Goal: Book appointment/travel/reservation

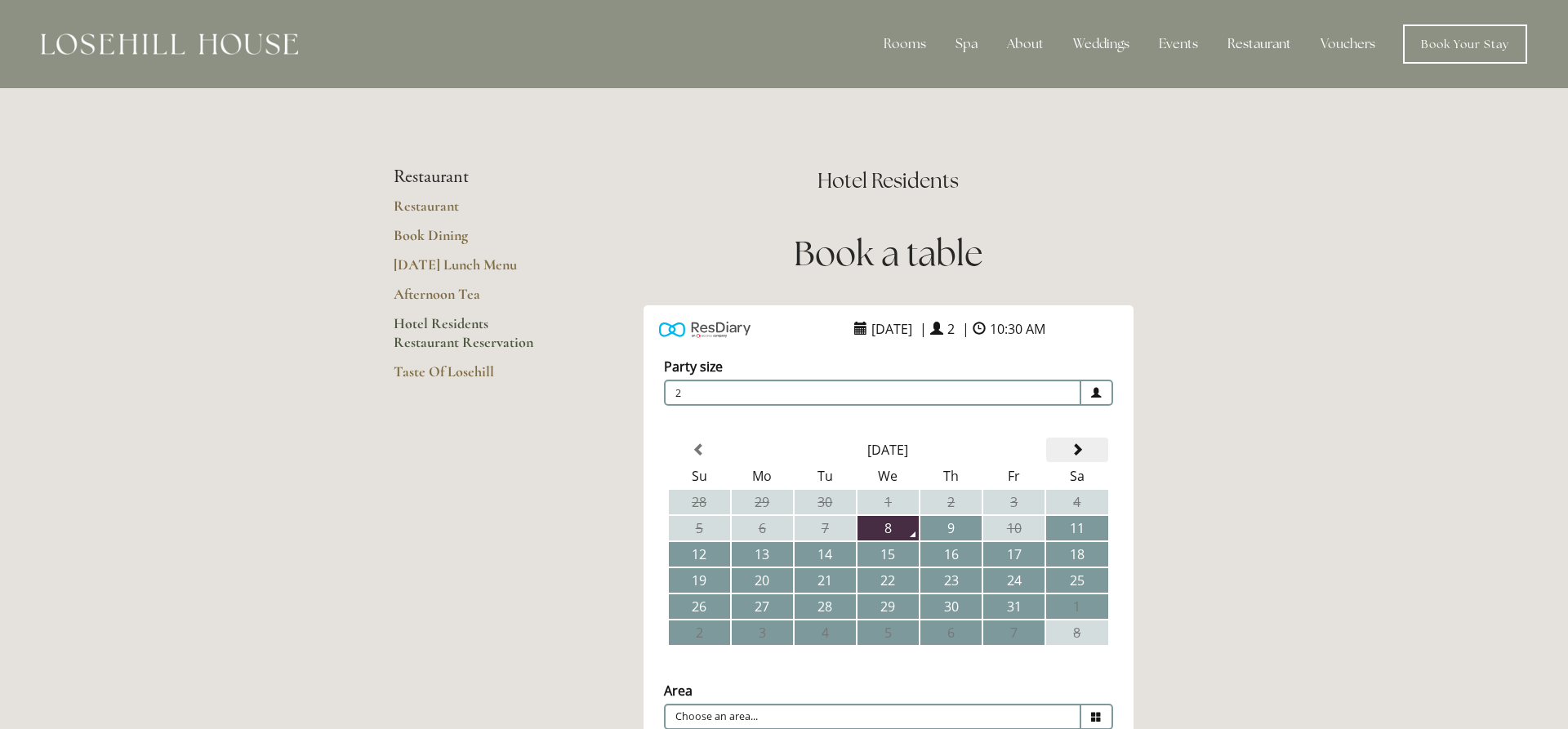
click at [1081, 451] on span at bounding box center [1077, 450] width 13 height 13
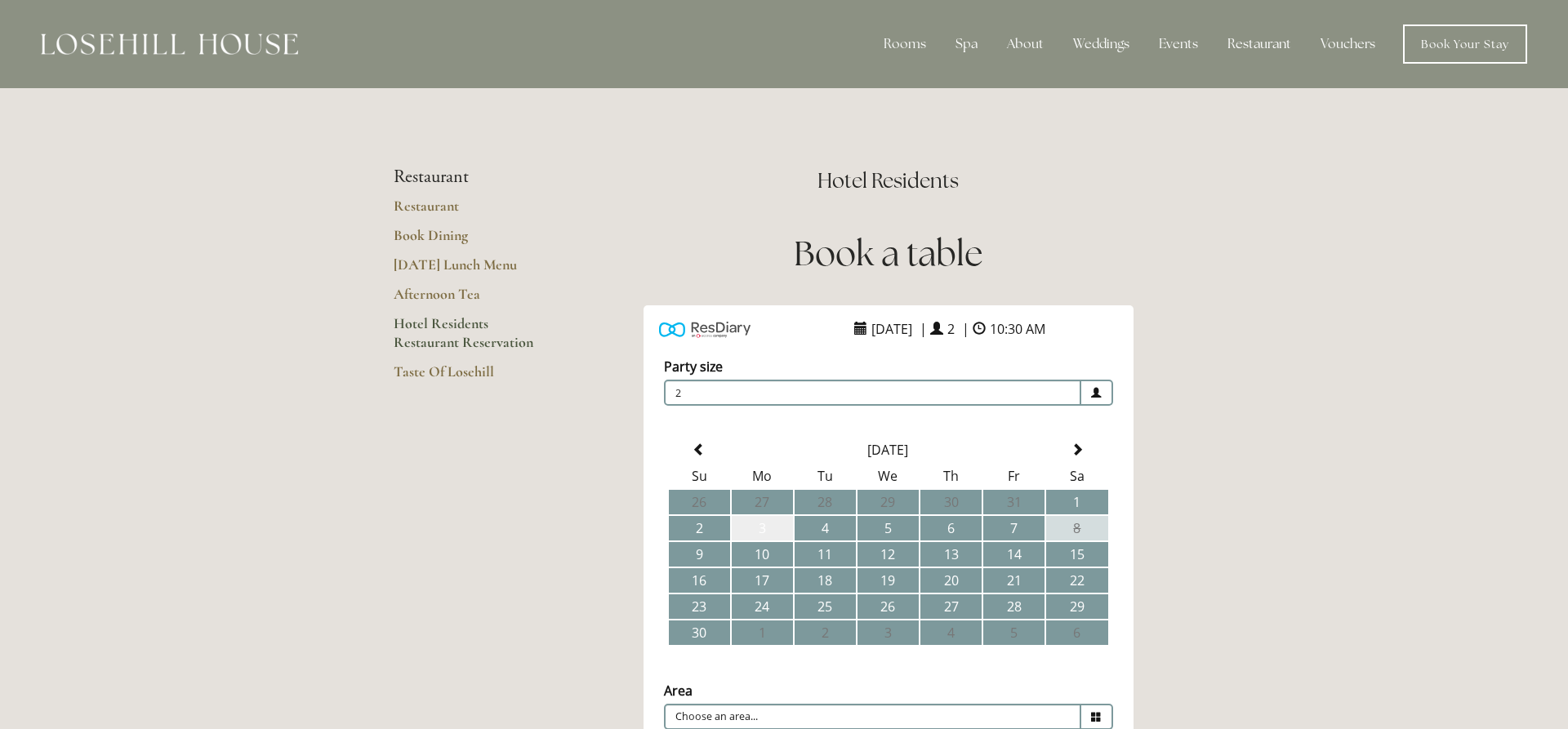
click at [756, 522] on td "3" at bounding box center [761, 528] width 61 height 24
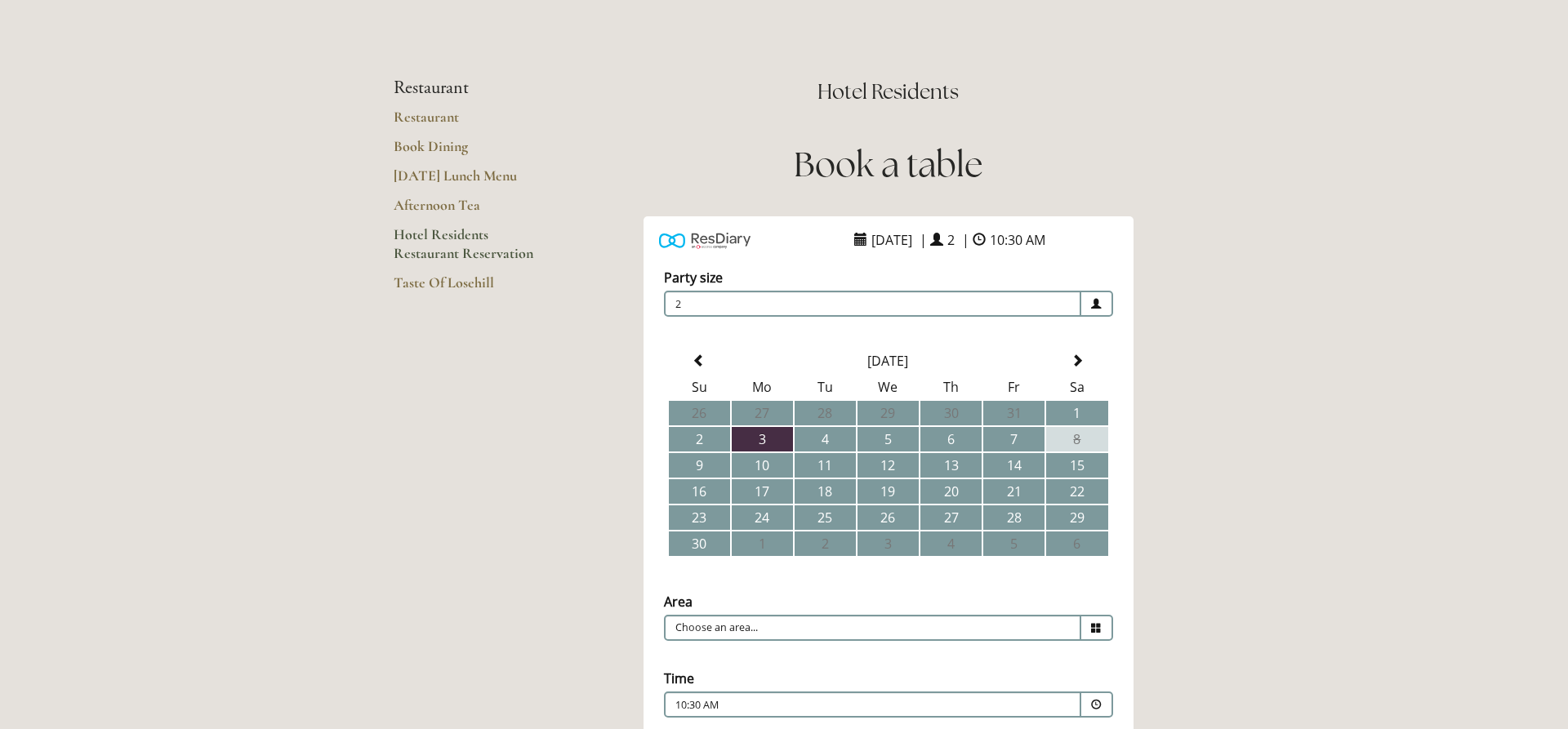
scroll to position [250, 0]
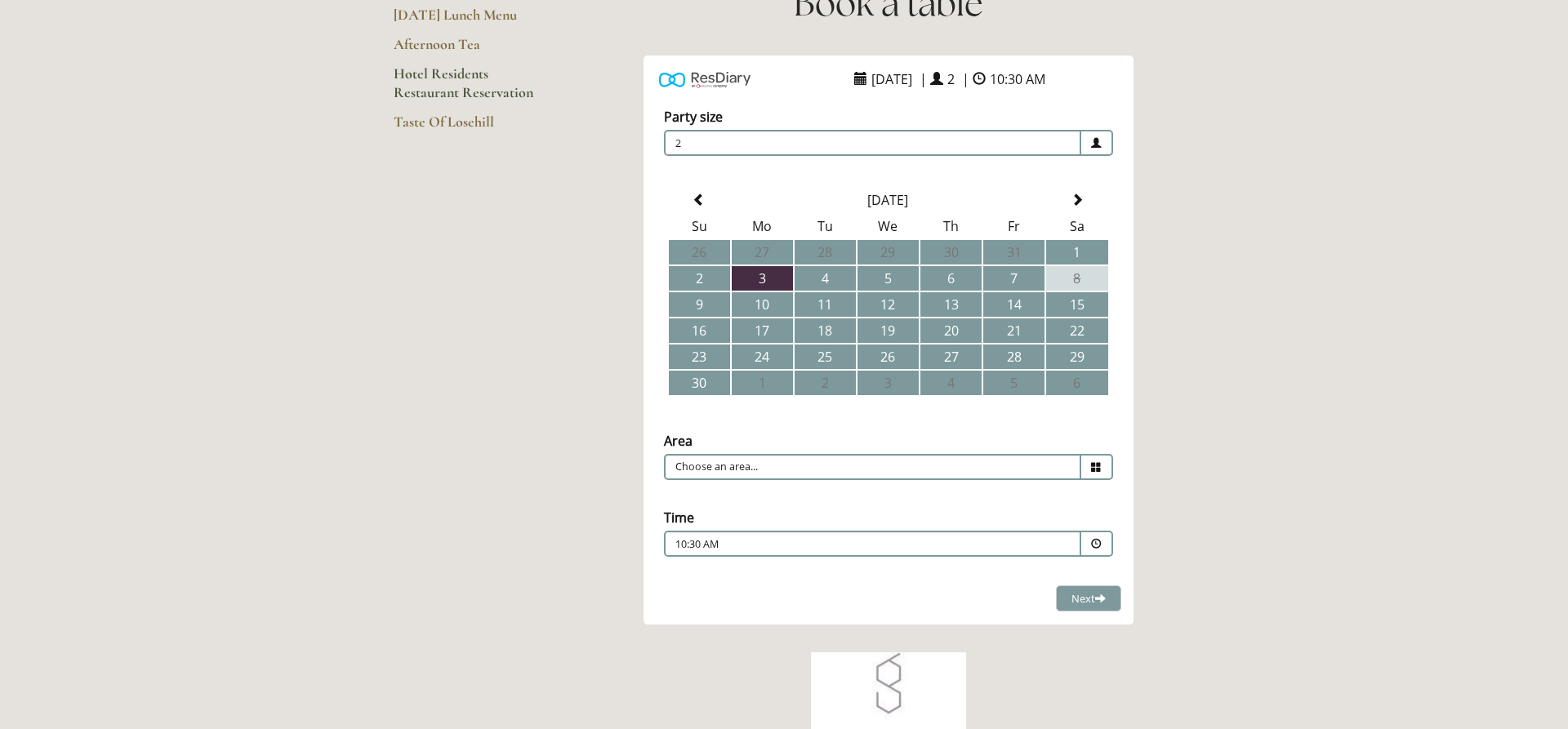
click at [709, 541] on p "10:30 AM" at bounding box center [823, 545] width 295 height 15
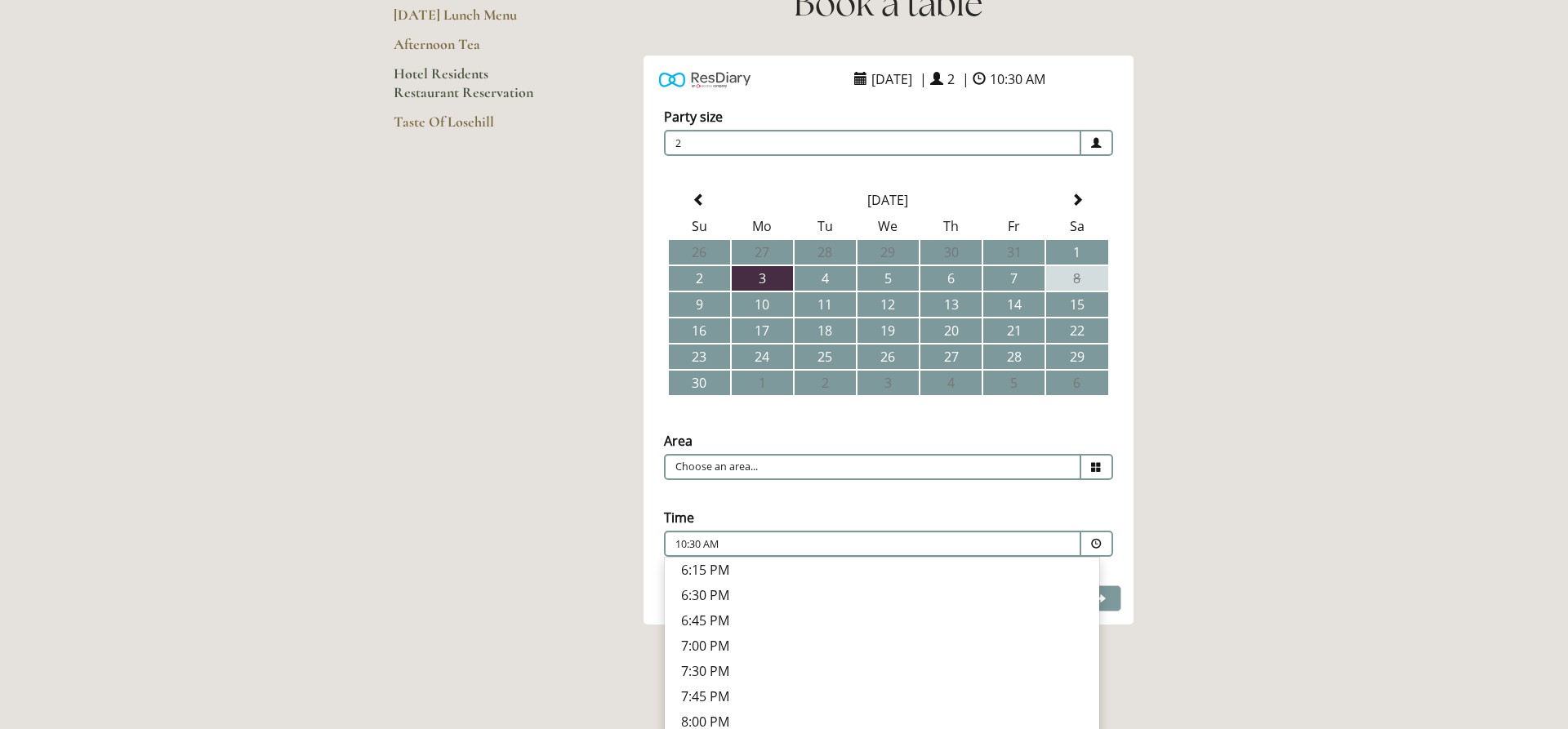
scroll to position [595, 0]
click at [726, 596] on p "6:45 PM" at bounding box center [882, 596] width 401 height 18
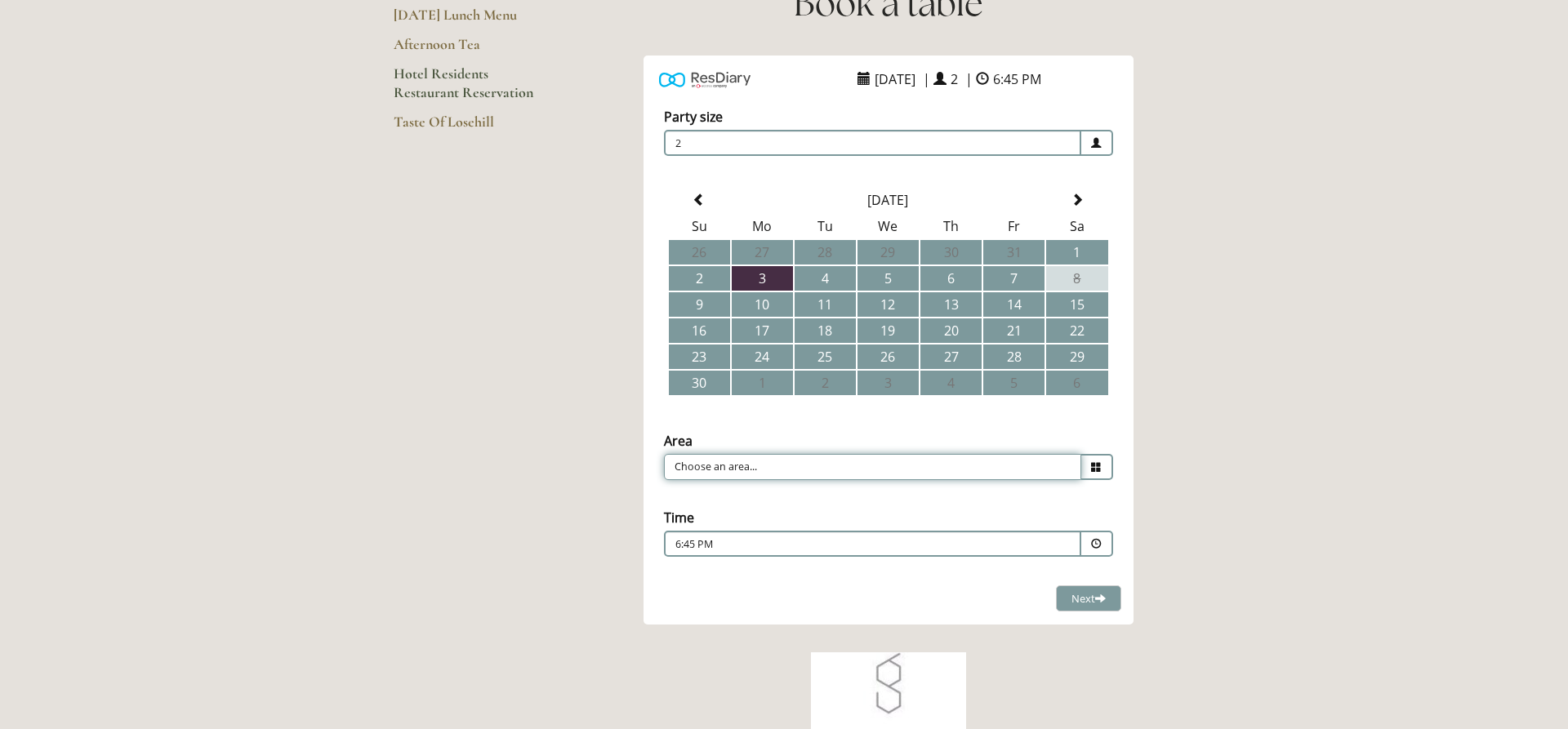
click at [1059, 473] on input "Choose an area..." at bounding box center [872, 467] width 417 height 26
click at [731, 489] on li "Restaurant" at bounding box center [882, 492] width 434 height 23
type input "Restaurant"
click at [1089, 597] on span "Next" at bounding box center [1089, 598] width 34 height 15
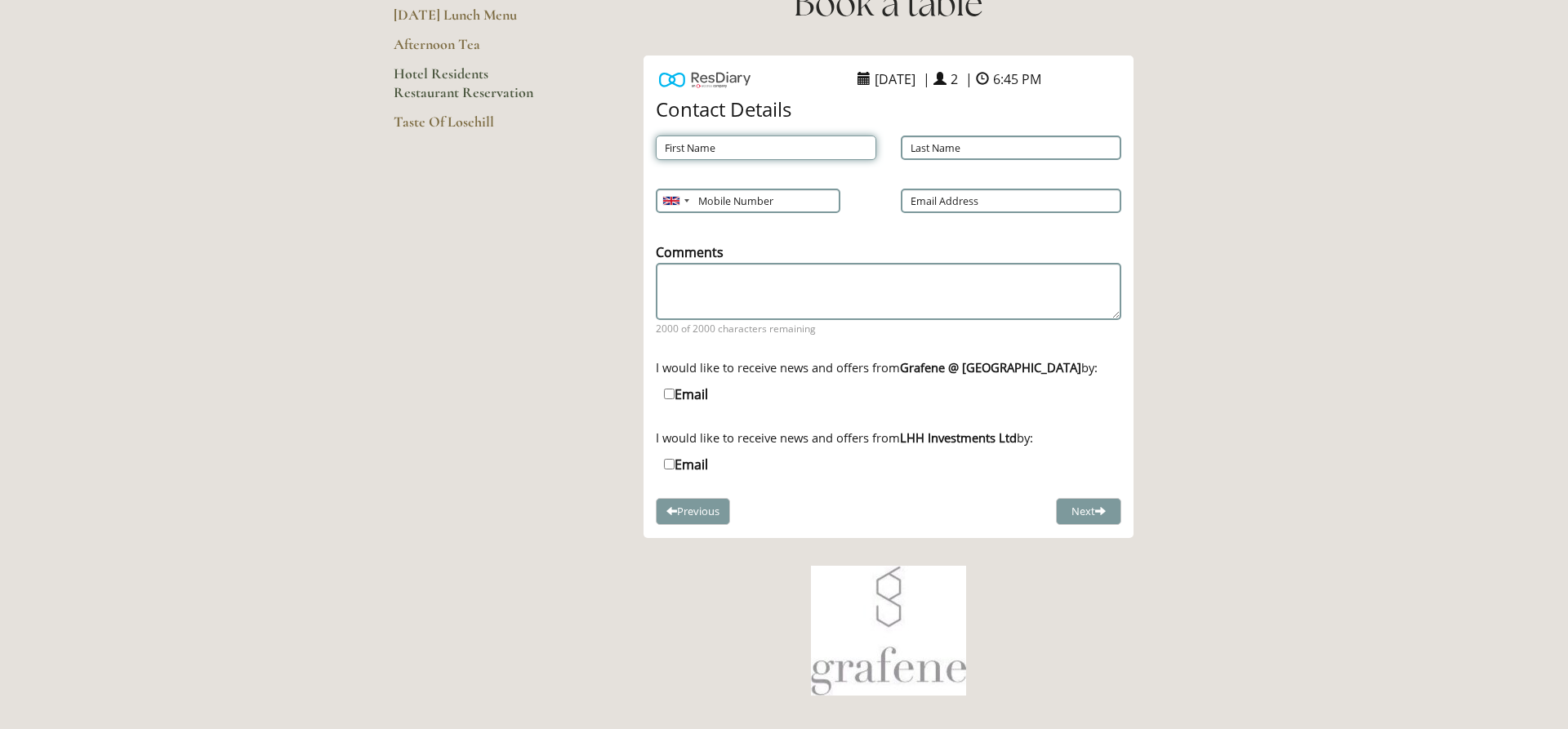
click at [713, 152] on input "First Name" at bounding box center [766, 147] width 221 height 24
type input "[PERSON_NAME]"
click at [931, 147] on input "Last Name" at bounding box center [1011, 147] width 221 height 24
type input "Vardon"
click at [718, 202] on input "Mobile Number" at bounding box center [747, 201] width 183 height 24
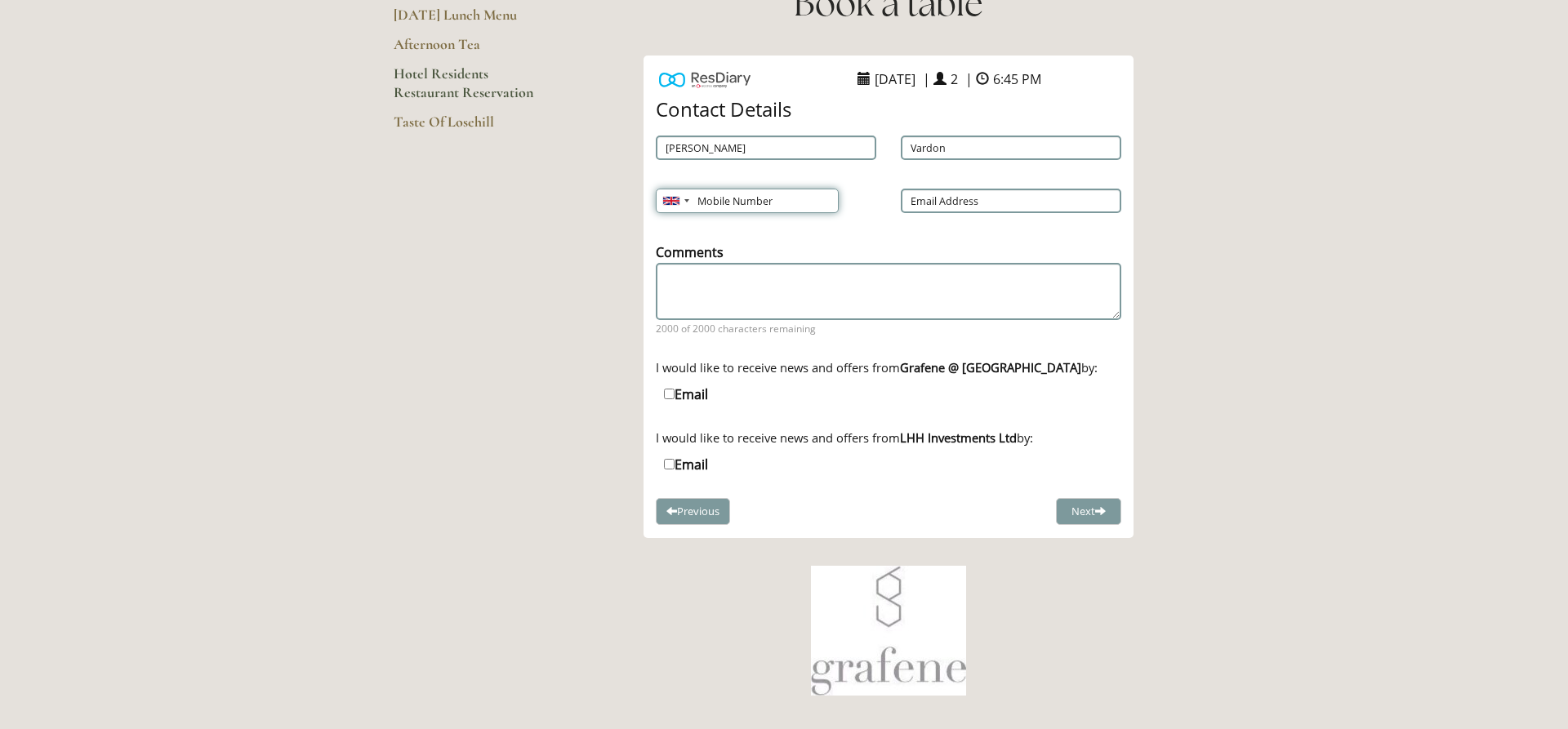
type input "7"
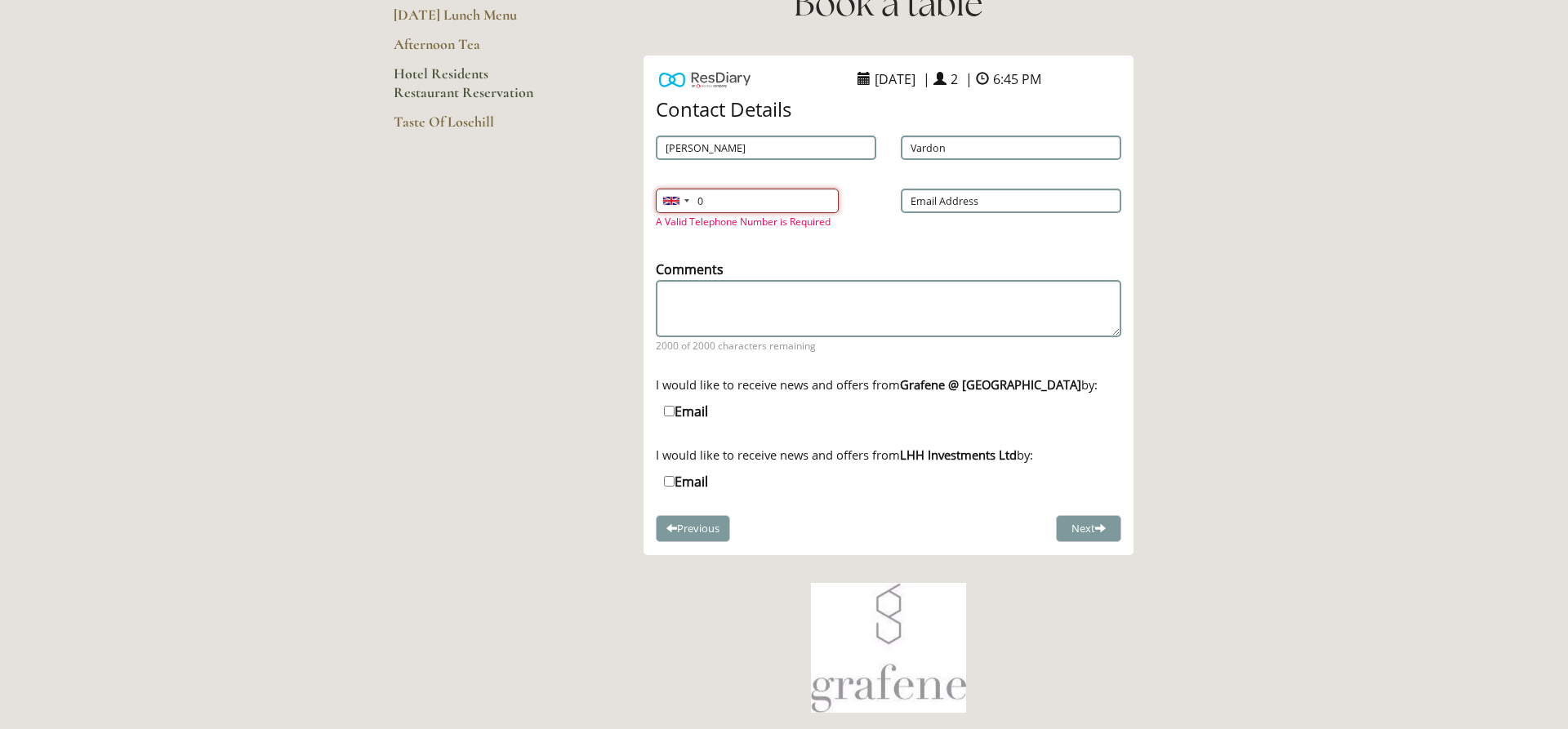
type input "0"
click at [951, 190] on input "Email Address" at bounding box center [1011, 201] width 221 height 24
type input "[EMAIL_ADDRESS][DOMAIN_NAME]"
click at [705, 195] on input "0" at bounding box center [747, 201] width 183 height 24
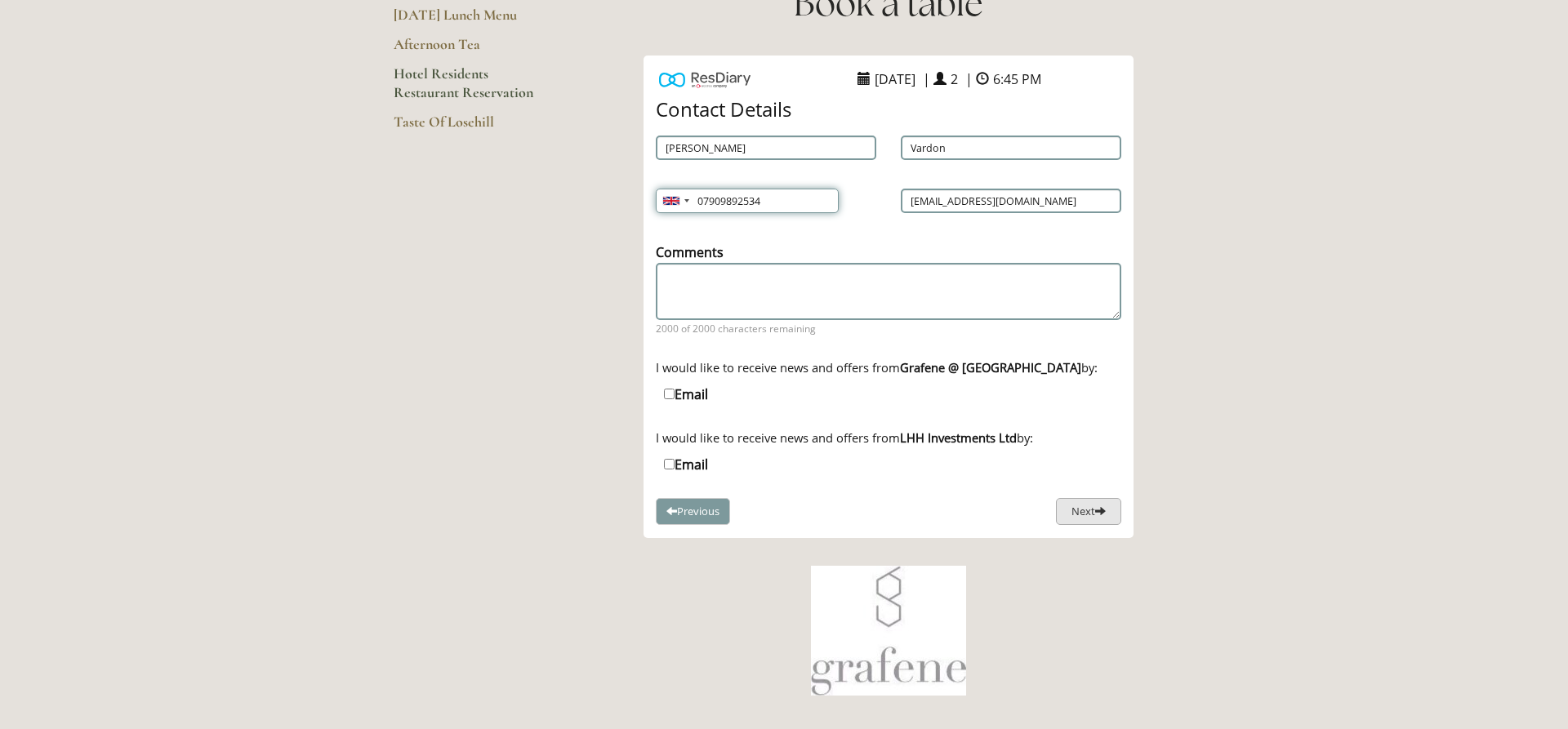
type input "07909892534"
click at [1081, 505] on button "Next" at bounding box center [1088, 511] width 65 height 27
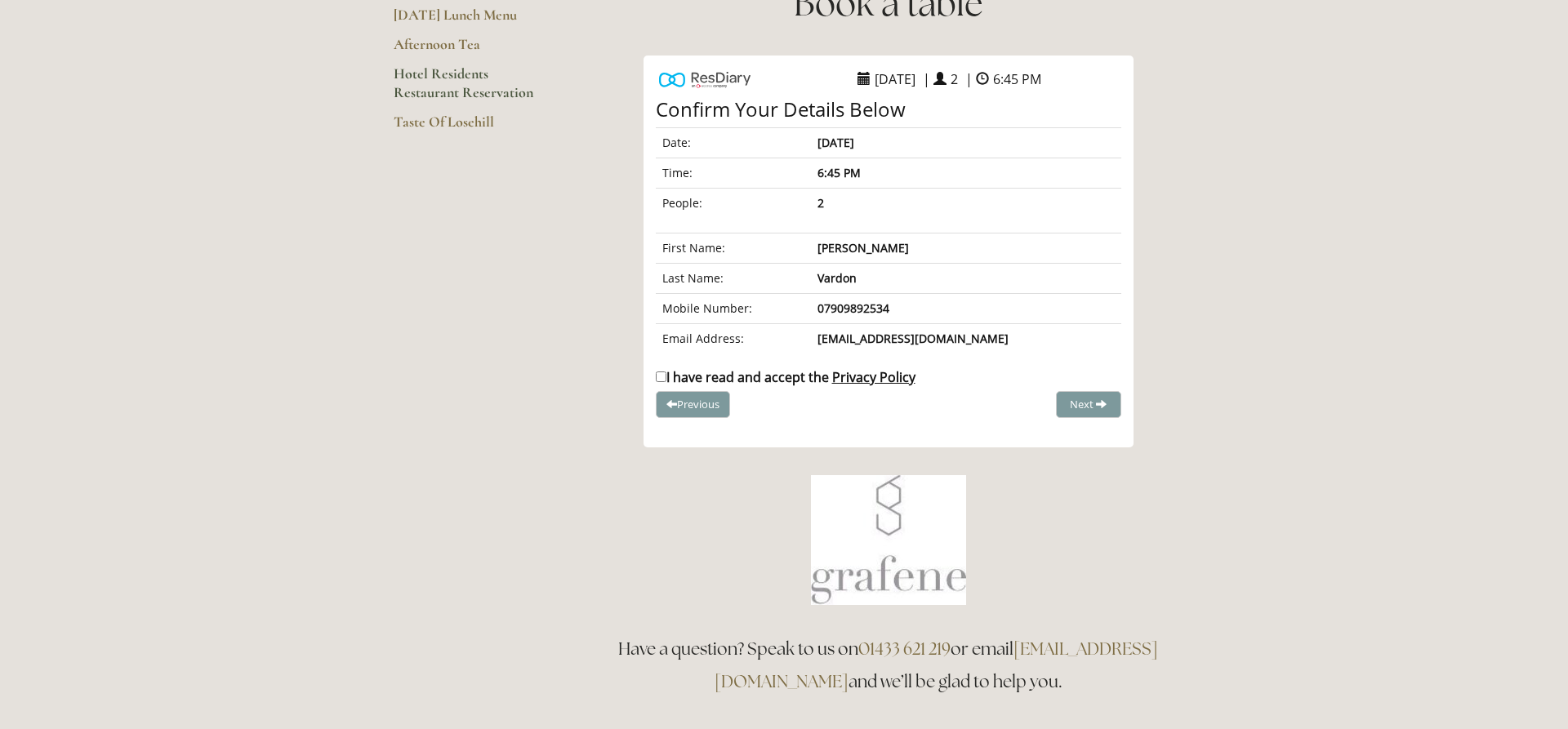
click at [661, 375] on input "I have read and accept the Privacy Policy" at bounding box center [661, 376] width 10 height 10
checkbox input "true"
click at [1054, 399] on span "Complete Booking" at bounding box center [1053, 404] width 90 height 15
